Goal: Transaction & Acquisition: Purchase product/service

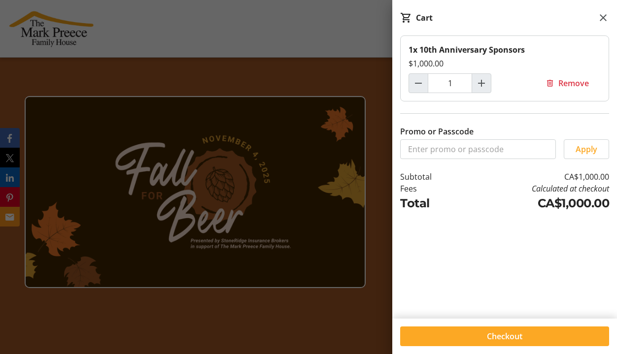
scroll to position [820, 0]
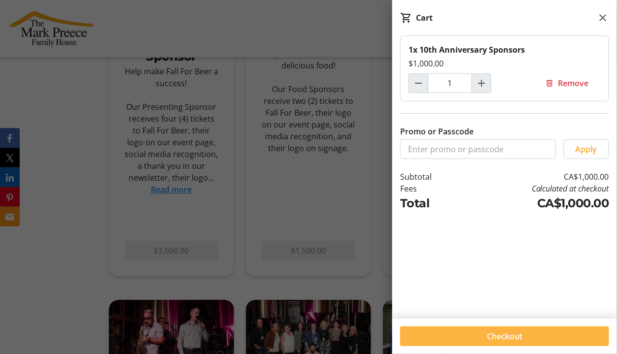
click at [483, 337] on span at bounding box center [504, 337] width 209 height 24
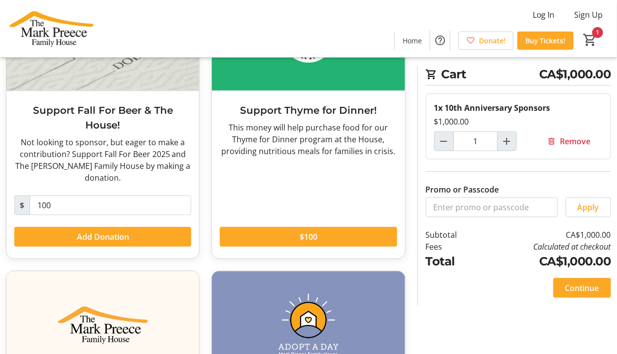
scroll to position [130, 0]
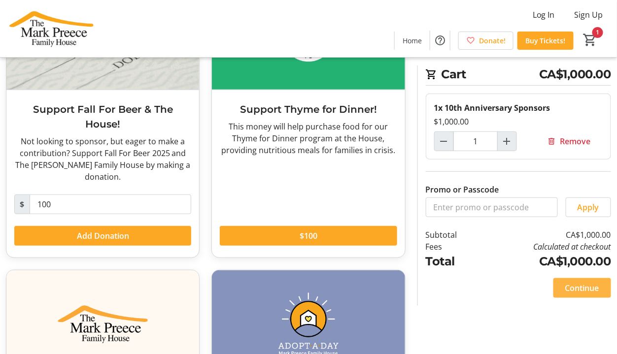
click at [582, 280] on span at bounding box center [582, 288] width 58 height 24
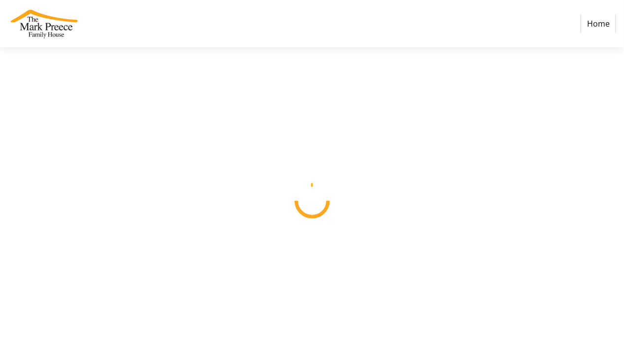
select select "CA"
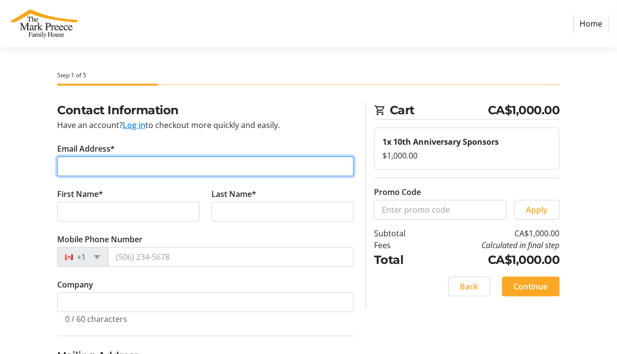
click at [76, 166] on input "Email Address*" at bounding box center [205, 167] width 296 height 20
type input "[EMAIL_ADDRESS][PERSON_NAME][DOMAIN_NAME]"
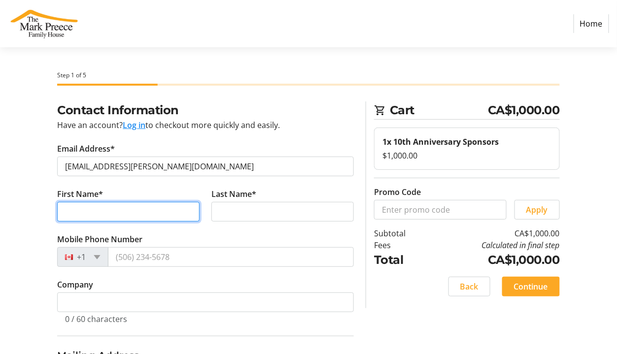
type input "[PERSON_NAME]"
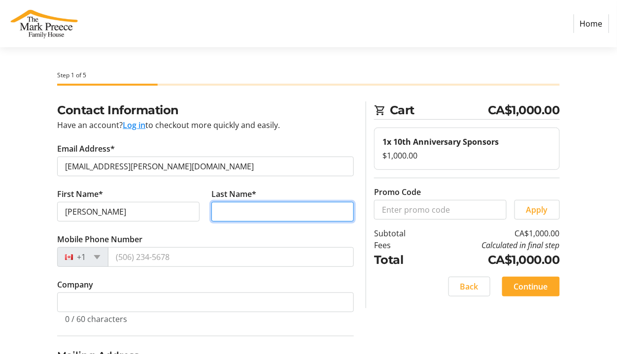
type input "[PERSON_NAME]"
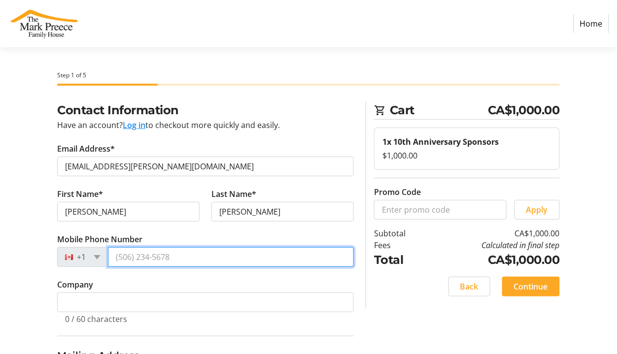
type input "[PHONE_NUMBER]"
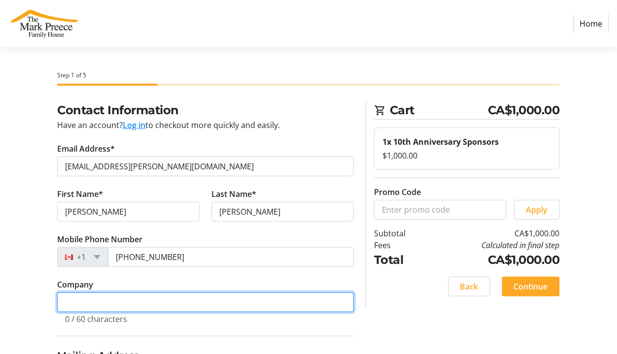
type input "Parkway Nissan"
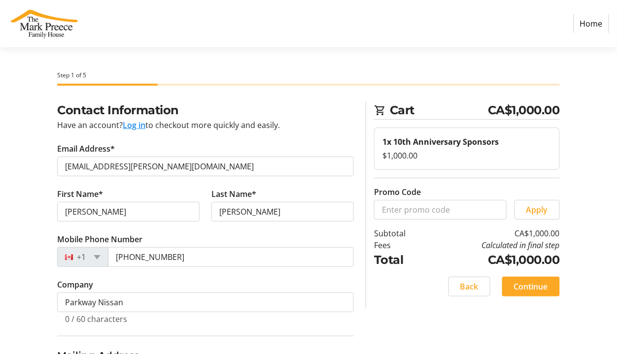
type input "[STREET_ADDRESS]"
type input "[PERSON_NAME]"
select select "ON"
type input "L8E 1H8"
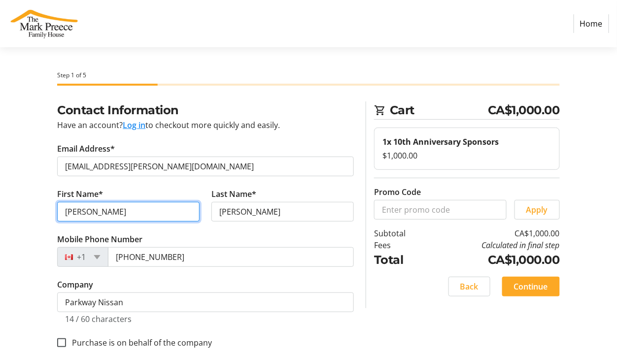
click at [86, 213] on input "[PERSON_NAME]" at bounding box center [128, 212] width 142 height 20
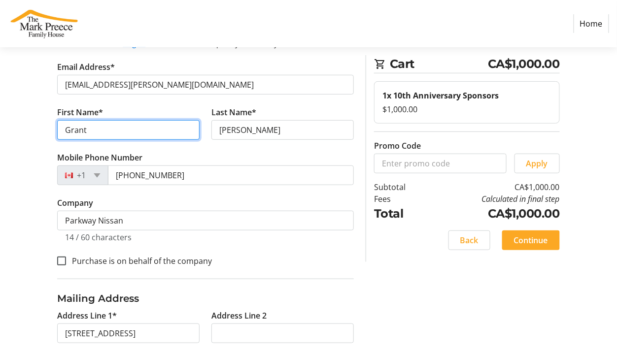
scroll to position [83, 0]
type input "Grant"
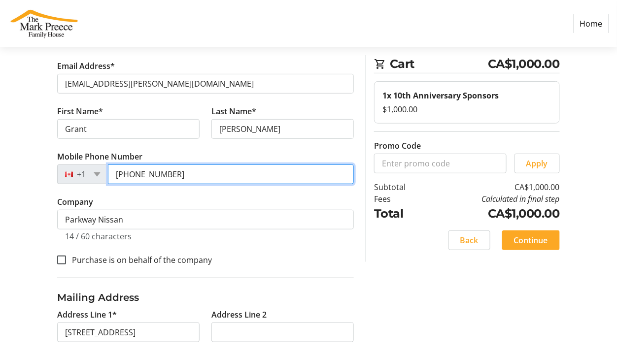
click at [171, 174] on input "[PHONE_NUMBER]" at bounding box center [231, 174] width 246 height 20
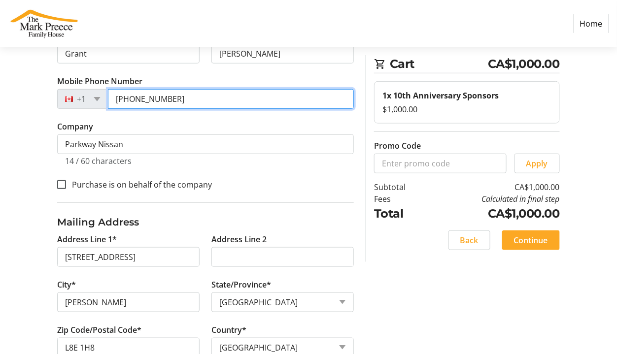
scroll to position [163, 0]
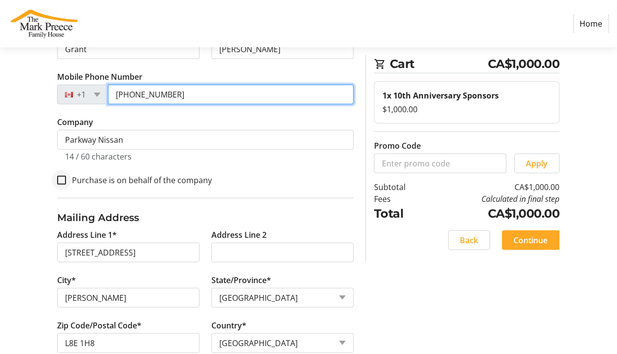
type input "[PHONE_NUMBER]"
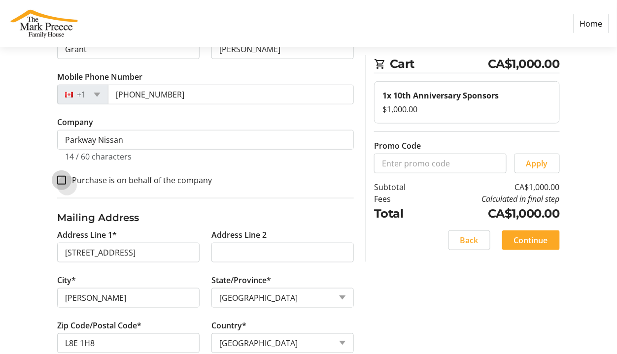
click at [61, 179] on input "Purchase is on behalf of the company" at bounding box center [61, 180] width 9 height 9
checkbox input "true"
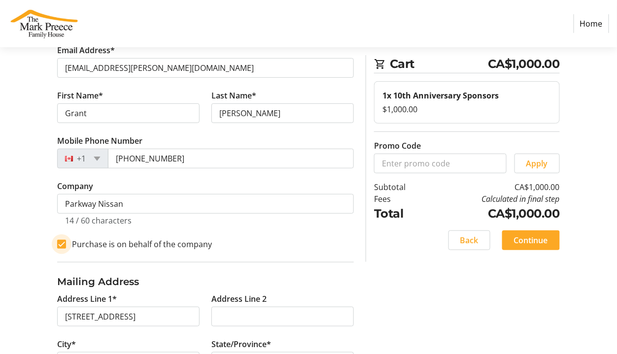
scroll to position [99, 0]
click at [531, 241] on span "Continue" at bounding box center [531, 240] width 34 height 12
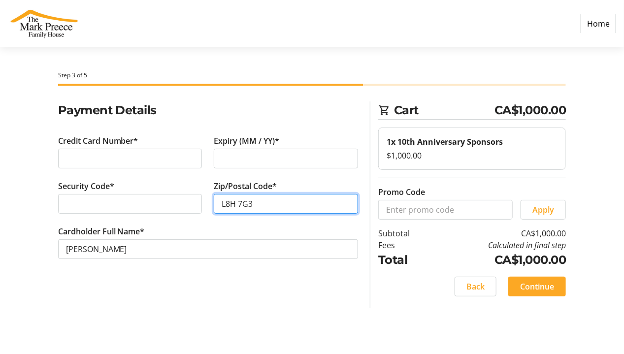
type input "L8H 7G3"
click at [257, 294] on div "Payment Details Credit Card Number* Expiry (MM / YY)* Security Code* Zip/Postal…" at bounding box center [208, 204] width 312 height 207
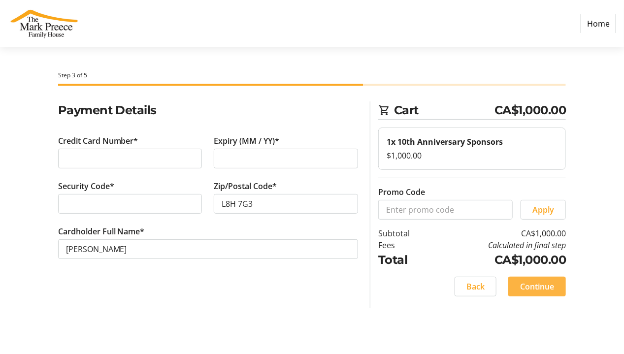
click at [542, 283] on span "Continue" at bounding box center [537, 287] width 34 height 12
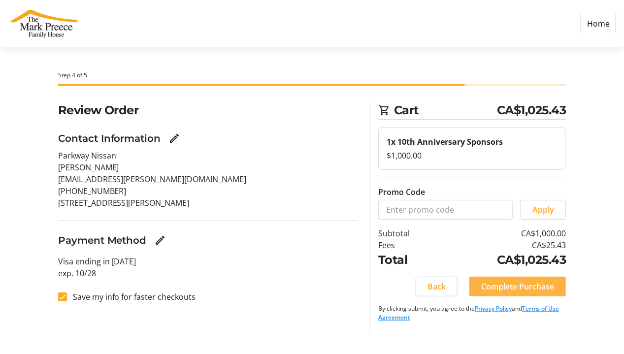
click at [501, 289] on span "Complete Purchase" at bounding box center [517, 287] width 73 height 12
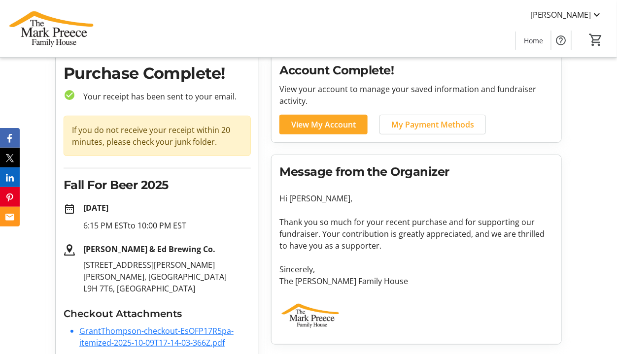
scroll to position [54, 0]
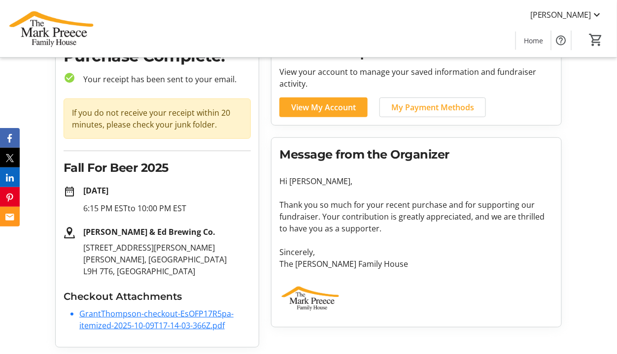
click at [135, 313] on link "GrantThompson-checkout-EsOFP17R5pa-itemized-2025-10-09T17-14-03-366Z.pdf" at bounding box center [156, 319] width 154 height 23
